Goal: Use online tool/utility: Utilize a website feature to perform a specific function

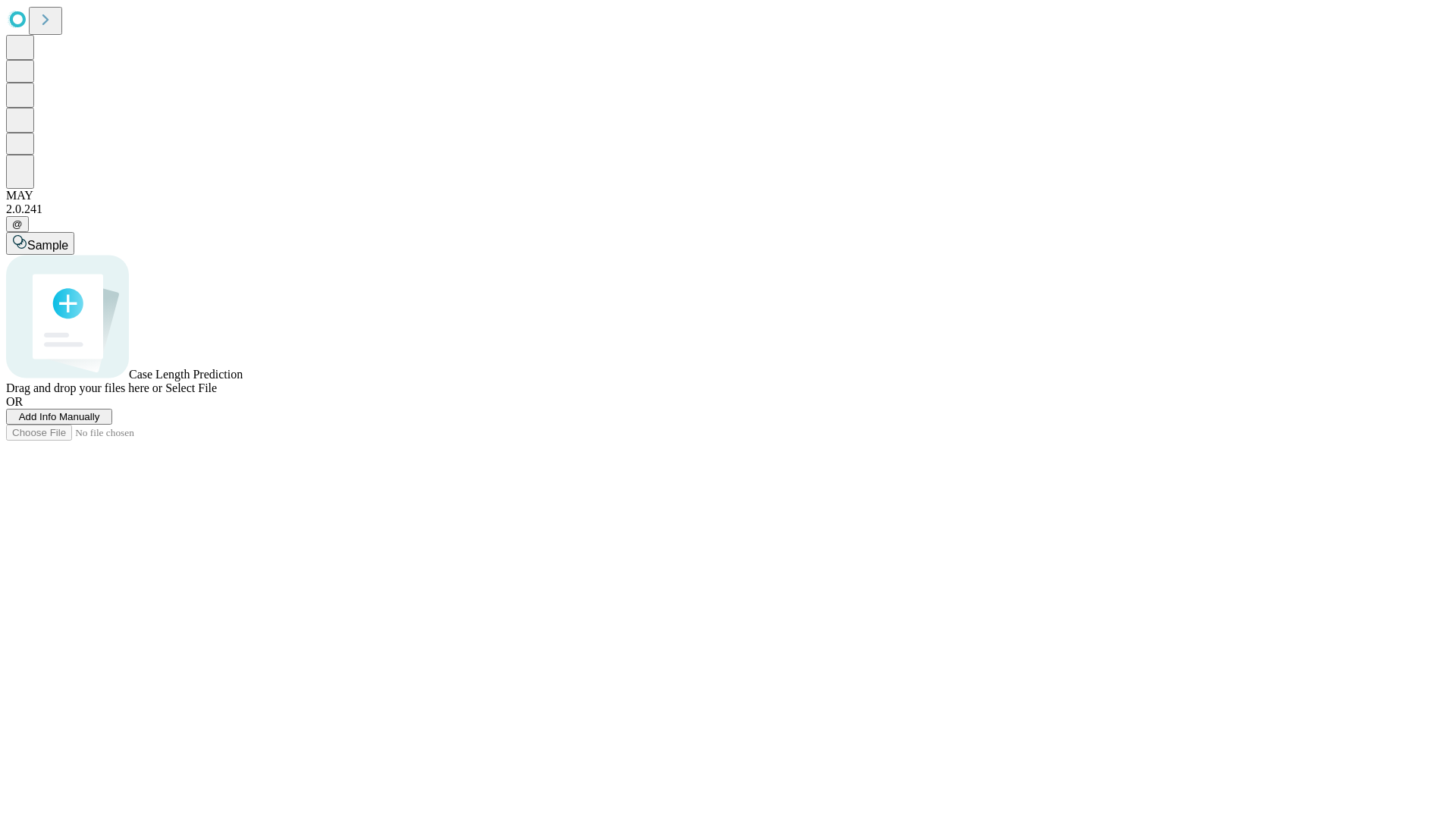
click at [217, 394] on span "Select File" at bounding box center [191, 388] width 52 height 13
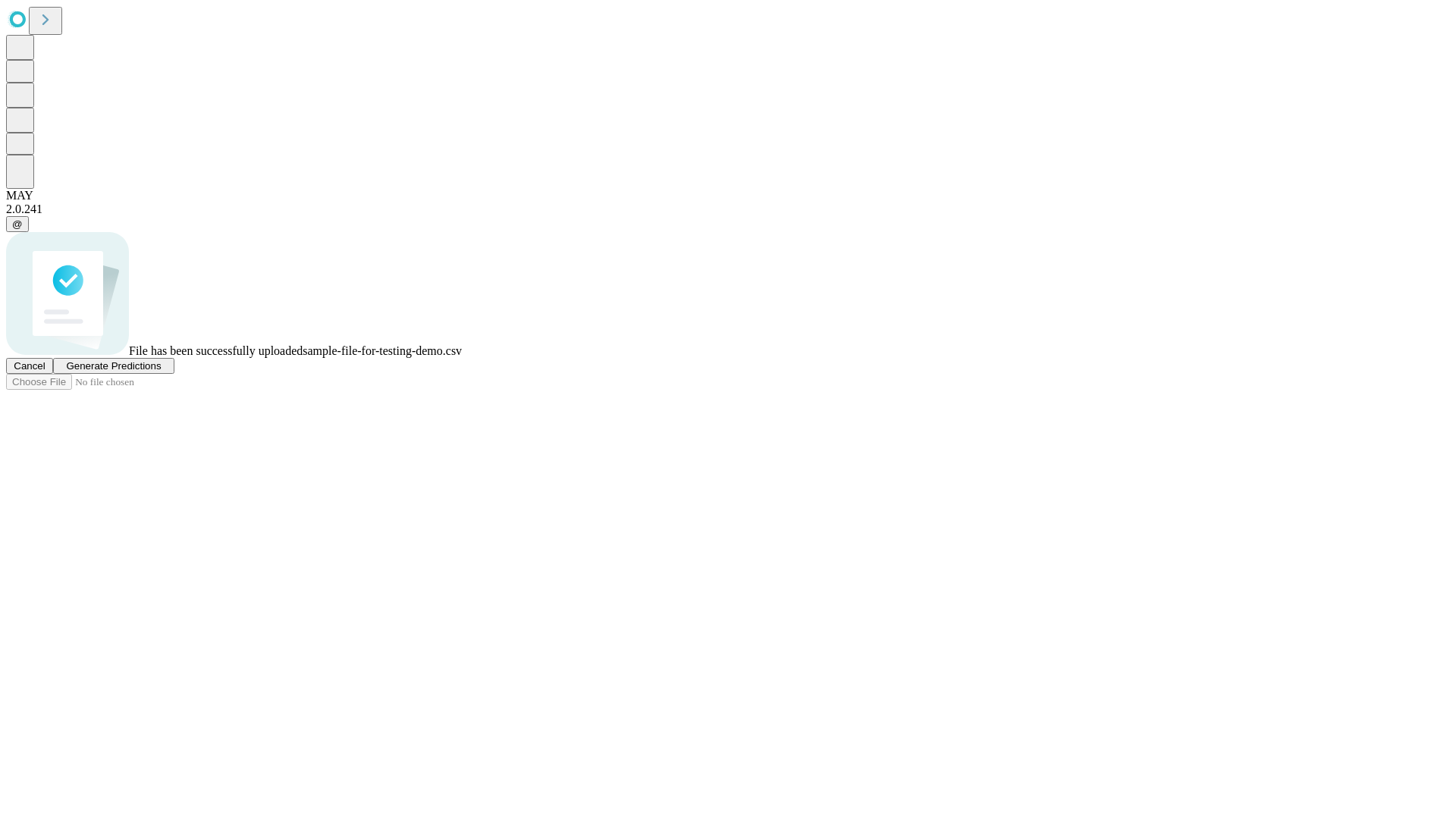
click at [161, 371] on span "Generate Predictions" at bounding box center [113, 366] width 95 height 12
